Goal: Understand site structure: Understand site structure

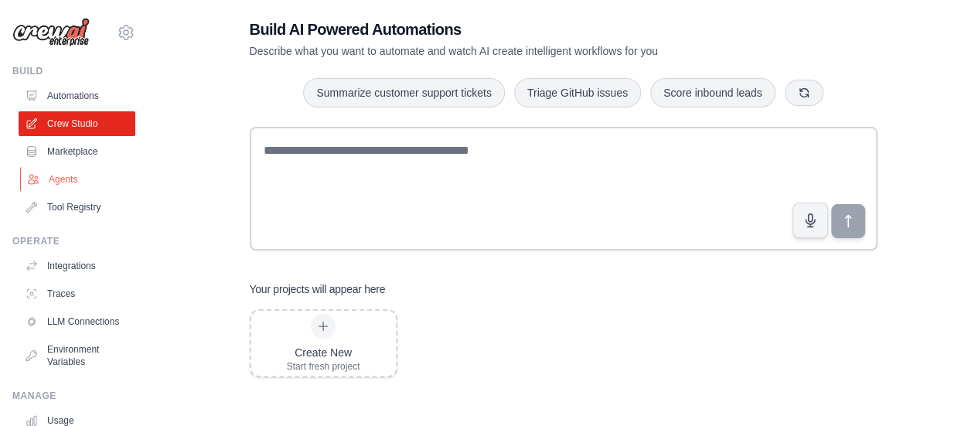
click at [61, 179] on link "Agents" at bounding box center [78, 179] width 117 height 25
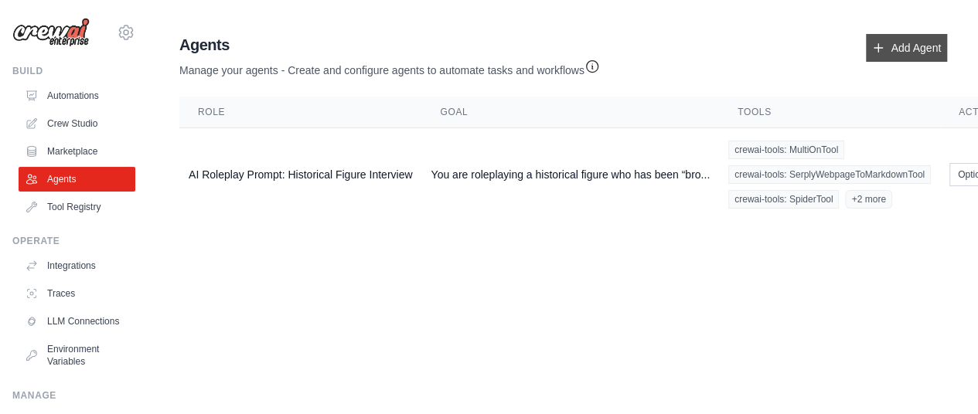
click at [884, 47] on icon at bounding box center [878, 48] width 12 height 12
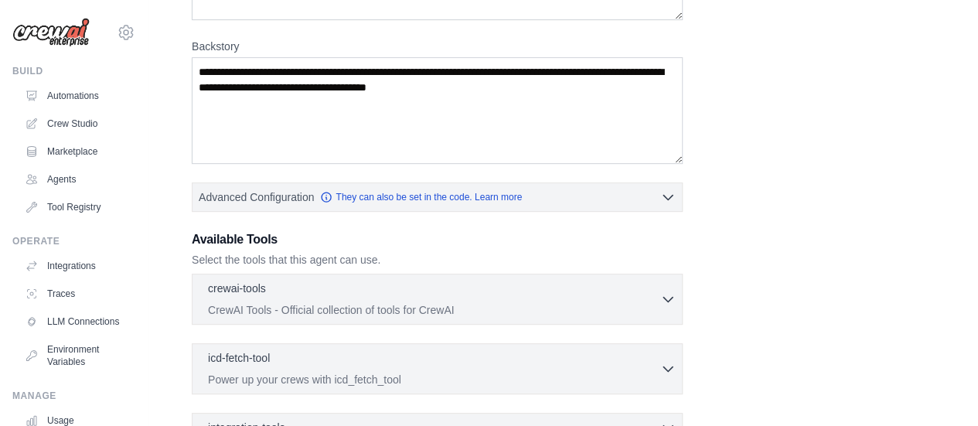
scroll to position [399, 0]
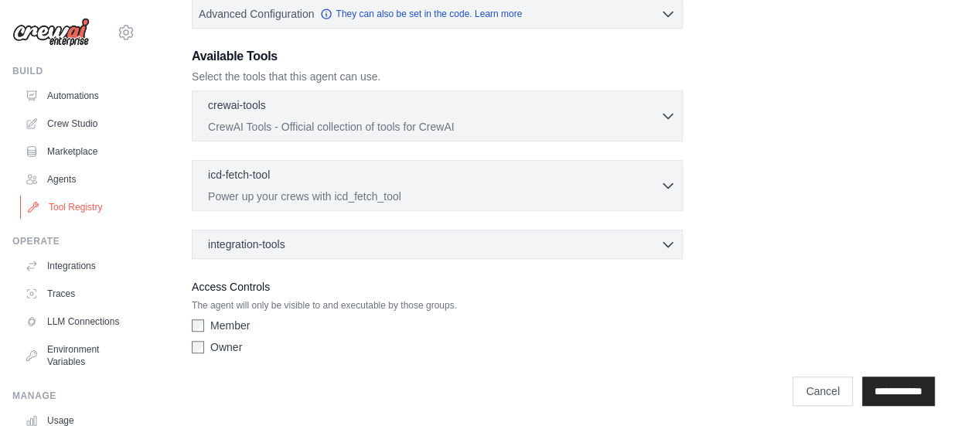
click at [50, 212] on link "Tool Registry" at bounding box center [78, 207] width 117 height 25
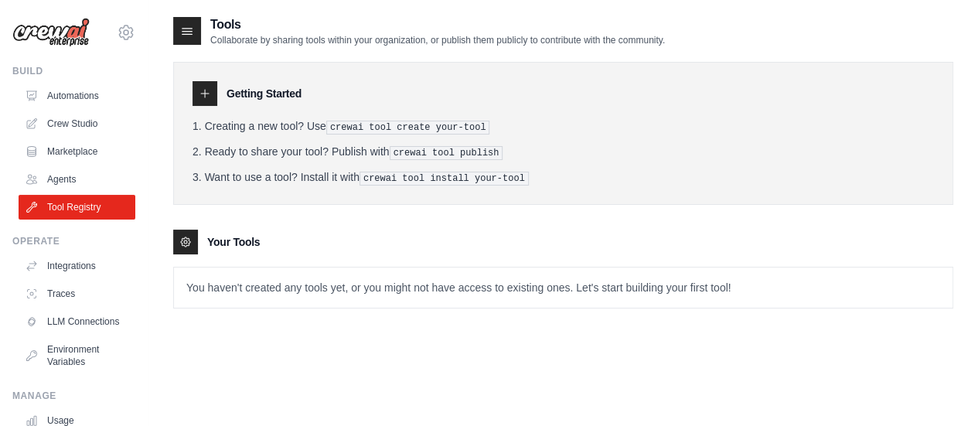
click at [207, 94] on icon at bounding box center [205, 93] width 12 height 12
click at [666, 283] on p "You haven't created any tools yet, or you might not have access to existing one…" at bounding box center [563, 288] width 779 height 40
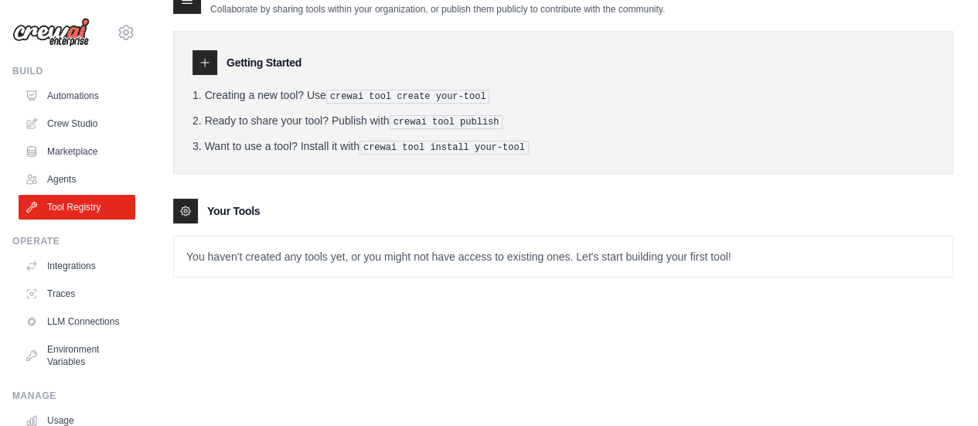
click at [442, 94] on pre "crewai tool create your-tool" at bounding box center [408, 97] width 164 height 14
